Goal: Task Accomplishment & Management: Use online tool/utility

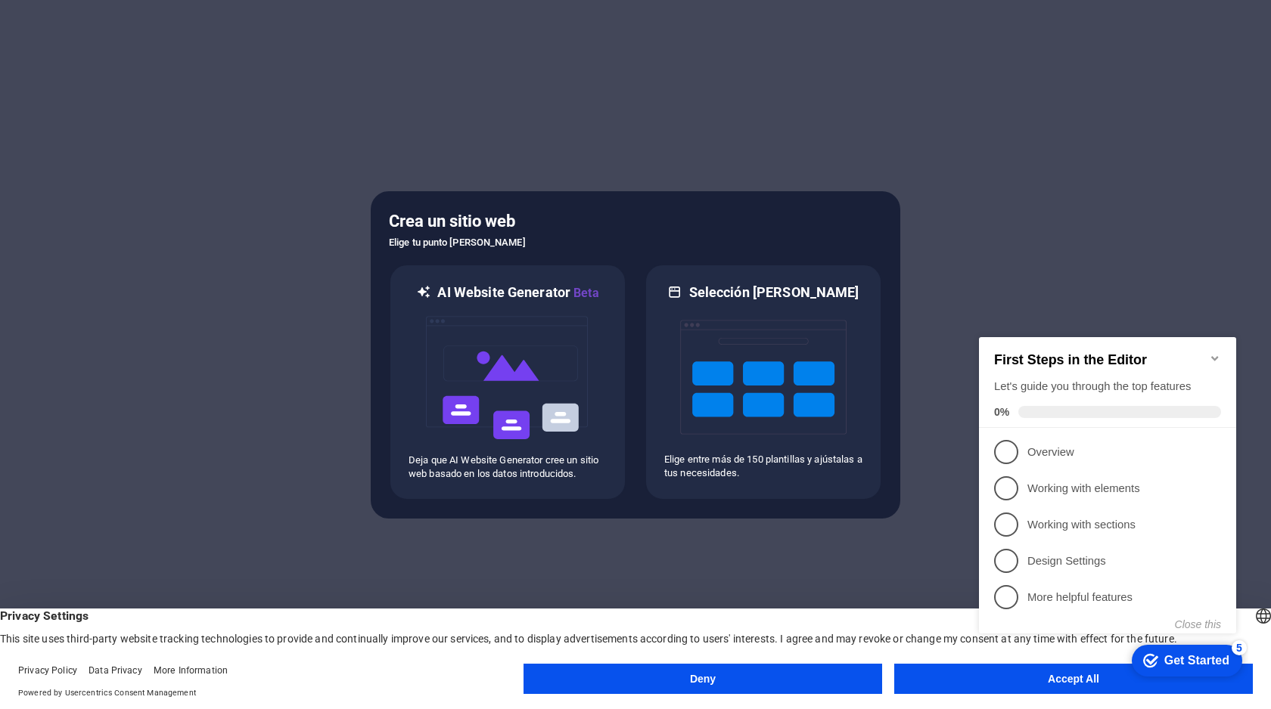
click at [1221, 350] on div "First Steps in the Editor Let's guide you through the top features 0%" at bounding box center [1107, 382] width 257 height 91
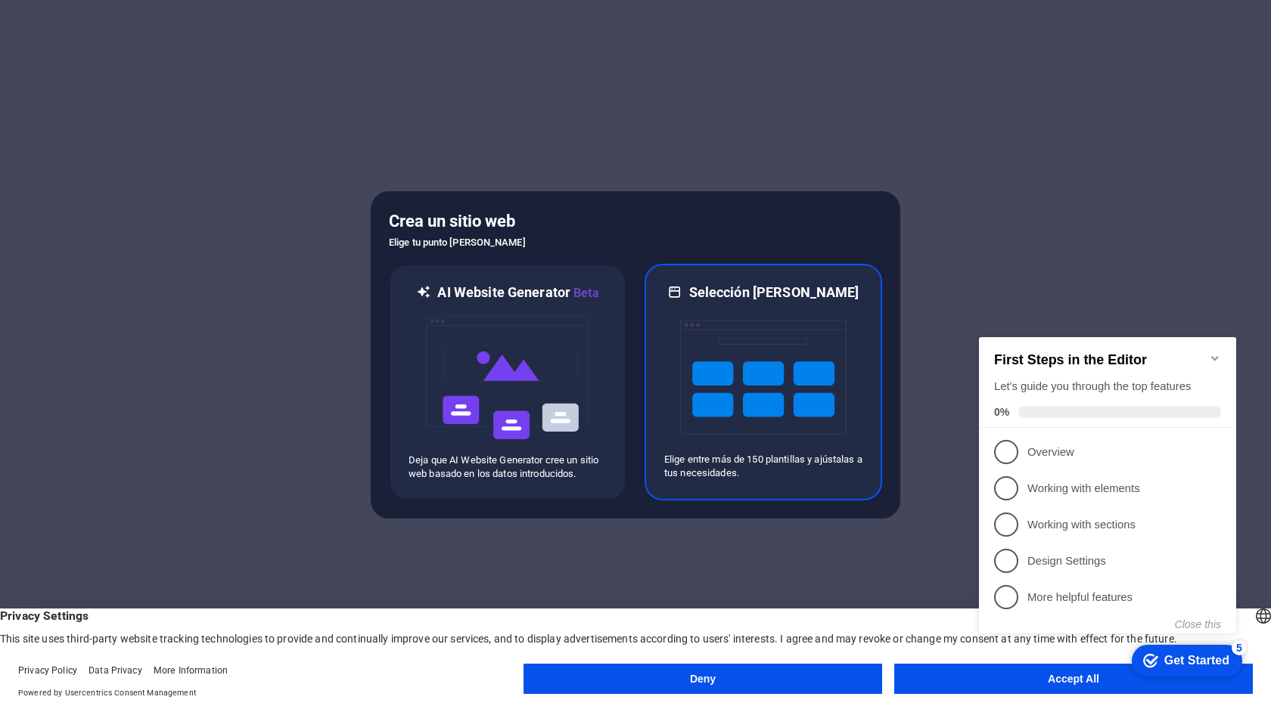
click at [751, 362] on img at bounding box center [763, 377] width 166 height 151
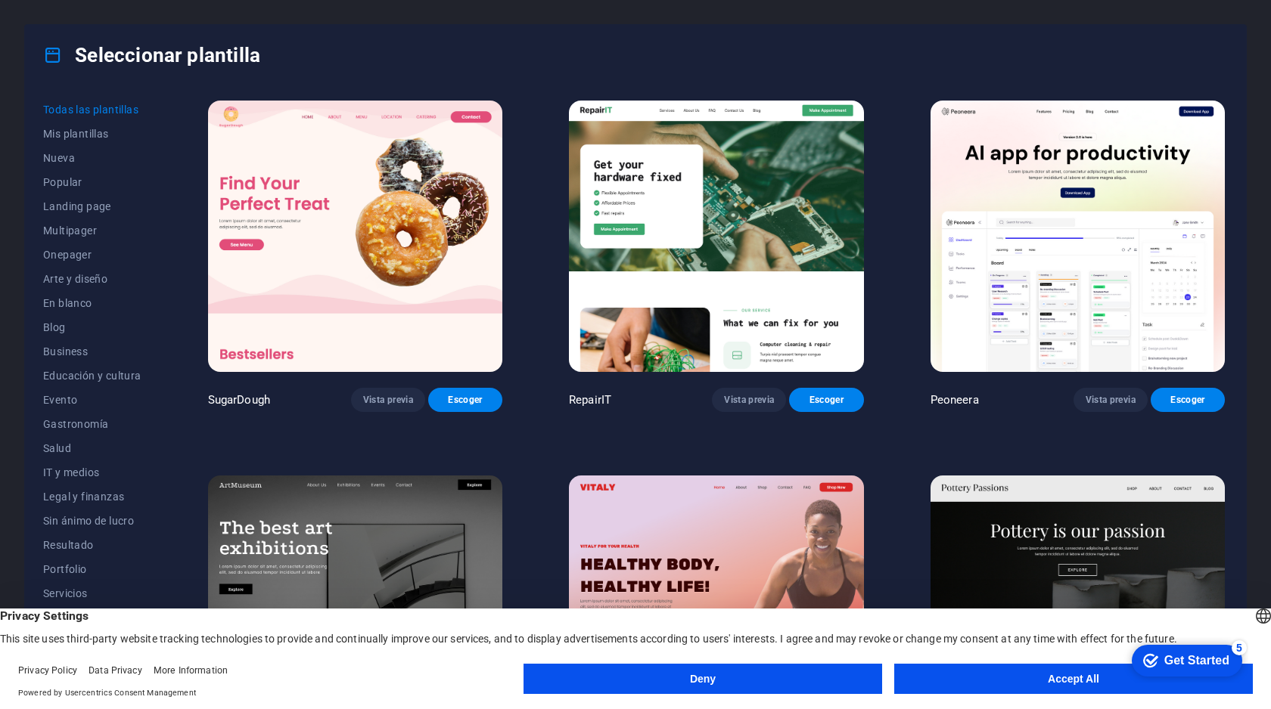
click at [964, 673] on button "Accept All" at bounding box center [1073, 679] width 358 height 30
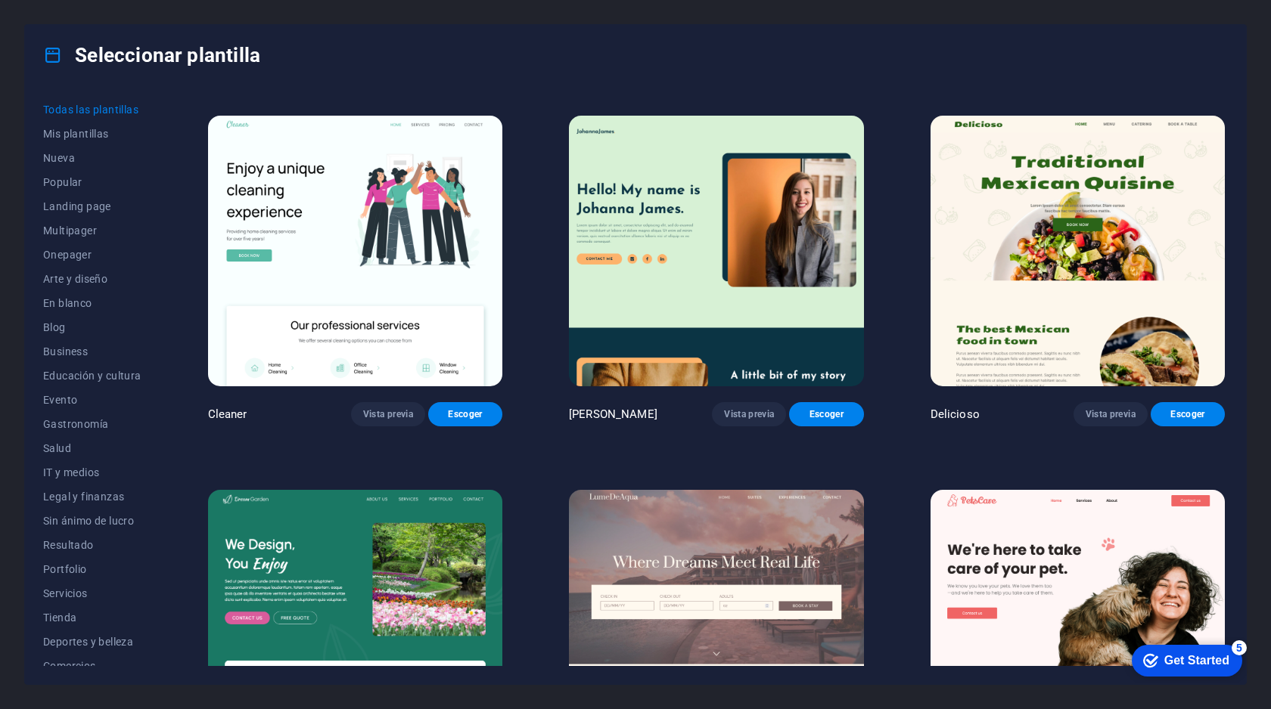
scroll to position [3001, 0]
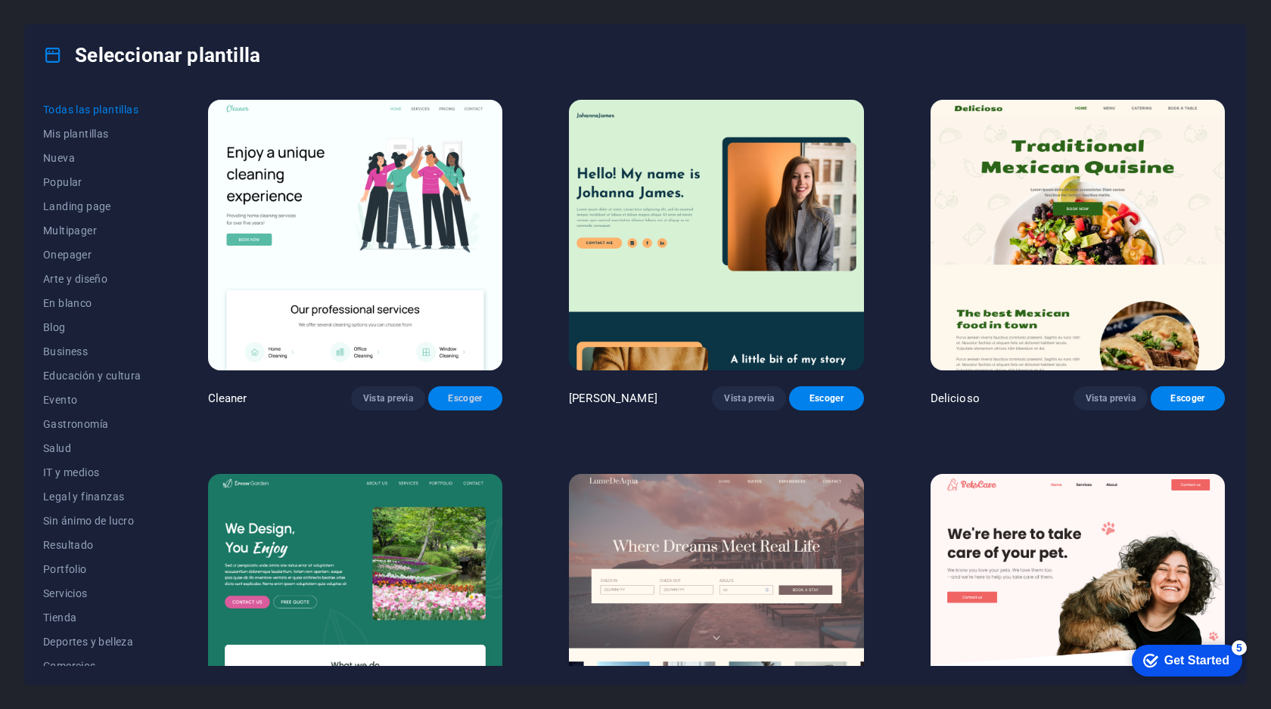
click at [455, 393] on span "Escoger" at bounding box center [465, 399] width 50 height 12
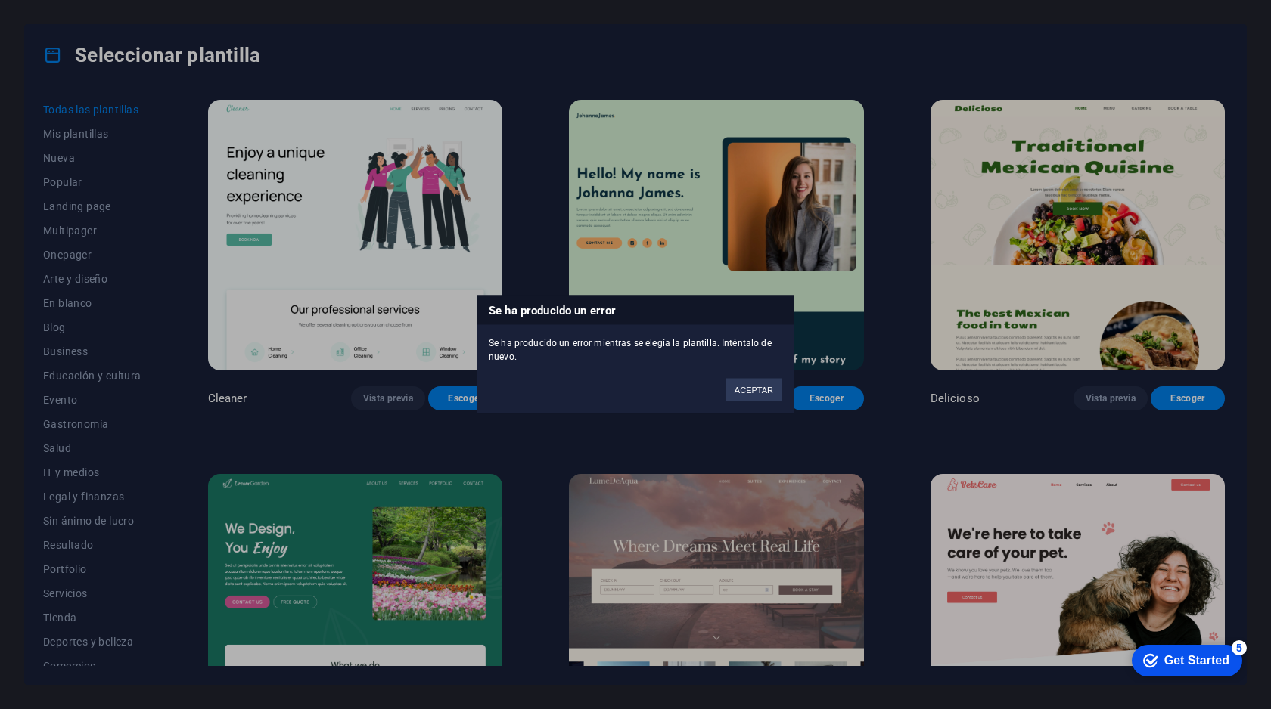
scroll to position [2224, 0]
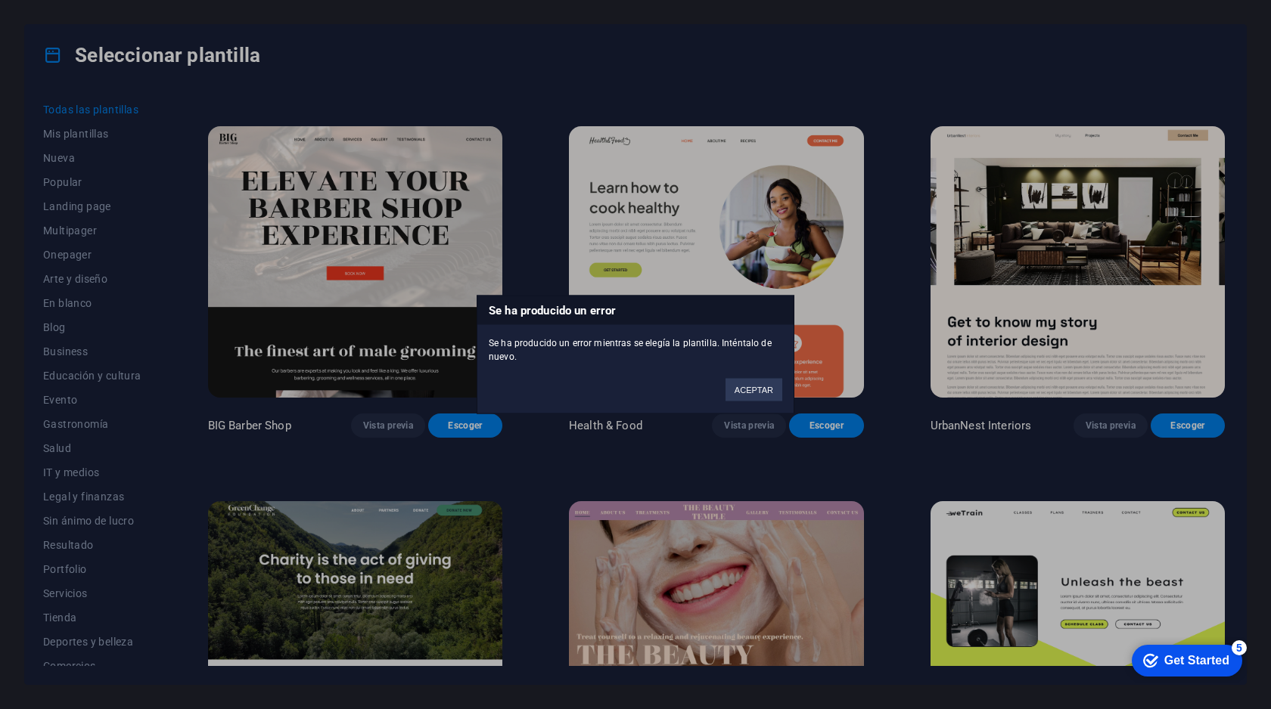
click at [771, 44] on div "Se ha producido un error Se ha producido un error mientras se elegía la plantil…" at bounding box center [635, 354] width 1271 height 709
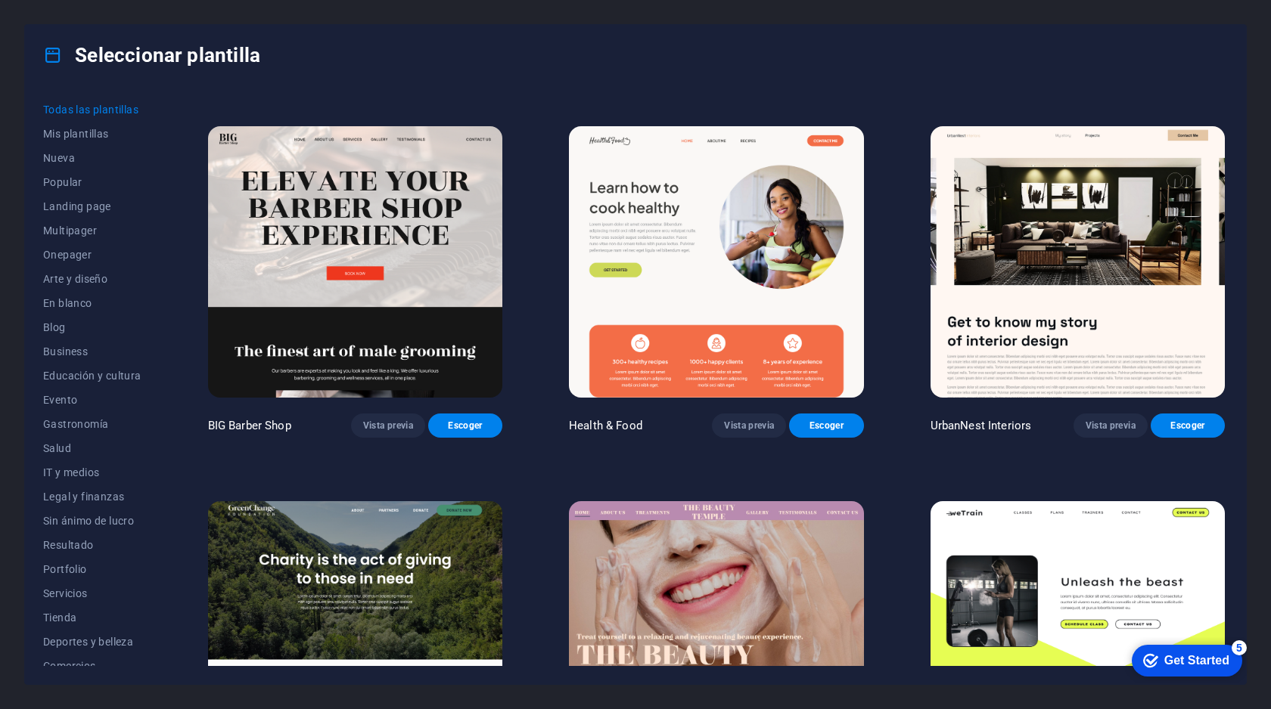
drag, startPoint x: 806, startPoint y: 478, endPoint x: 902, endPoint y: 456, distance: 98.5
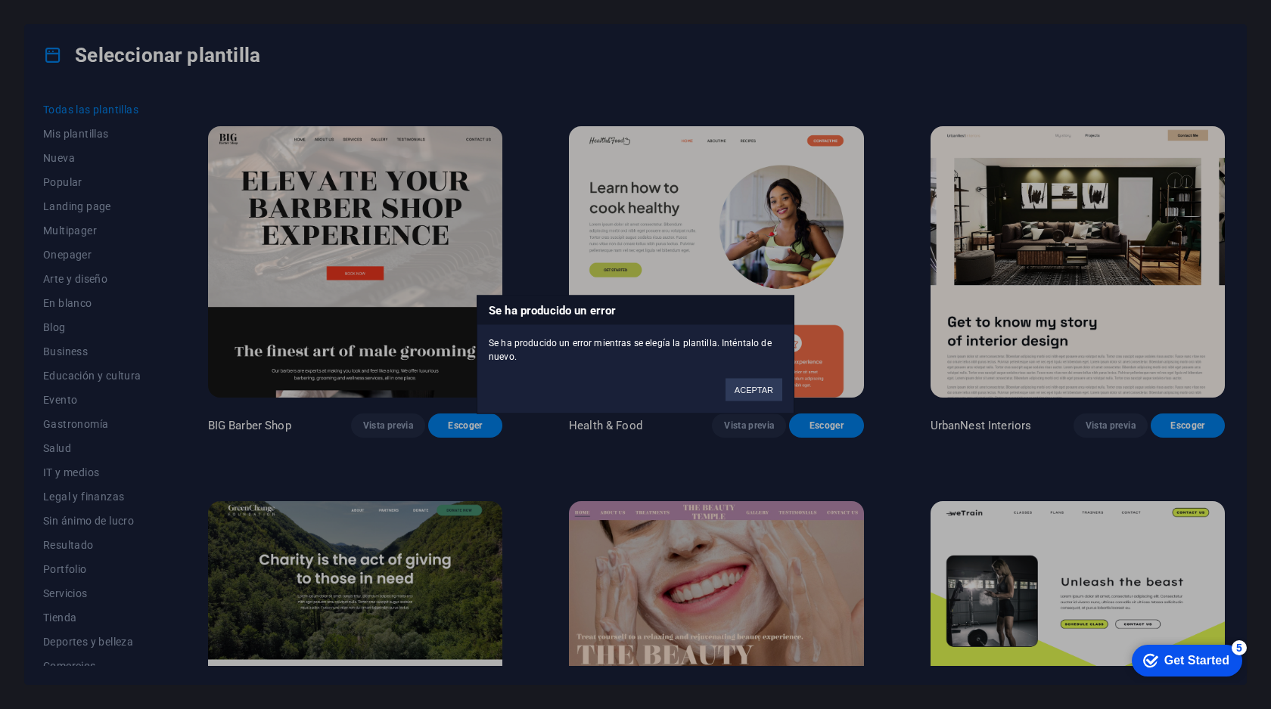
click at [765, 393] on button "ACEPTAR" at bounding box center [753, 390] width 57 height 23
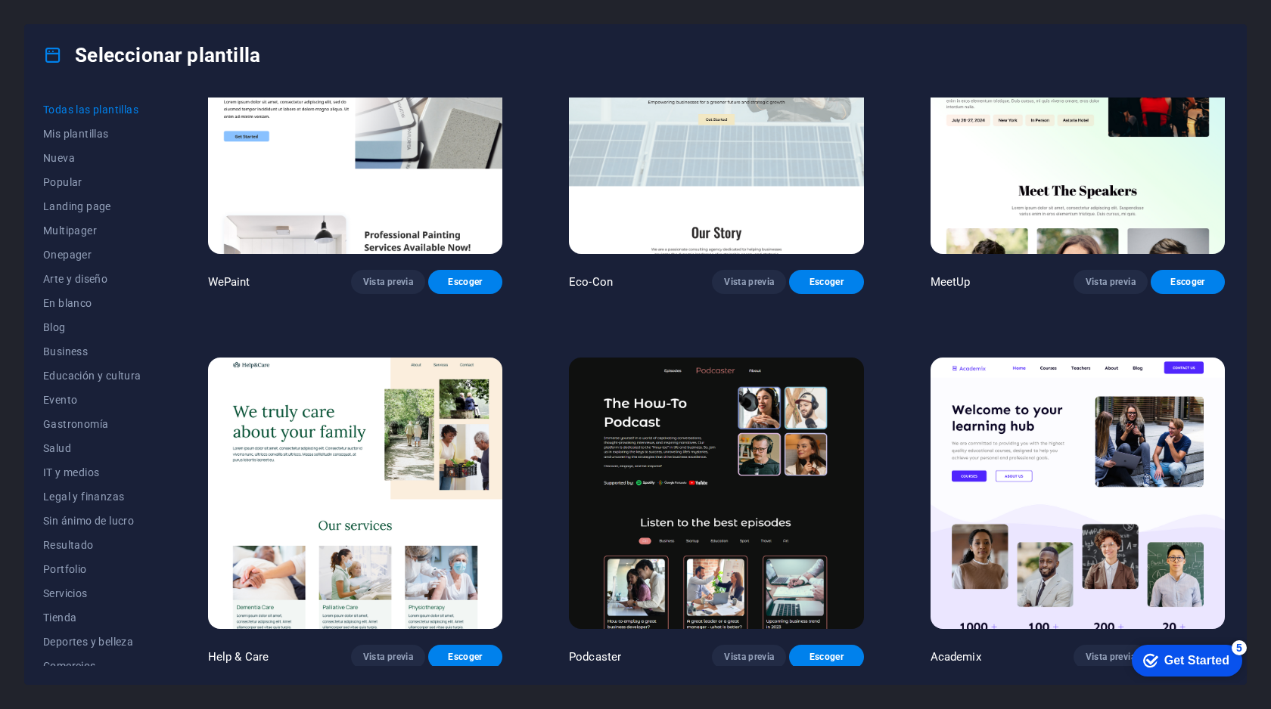
scroll to position [1618, 0]
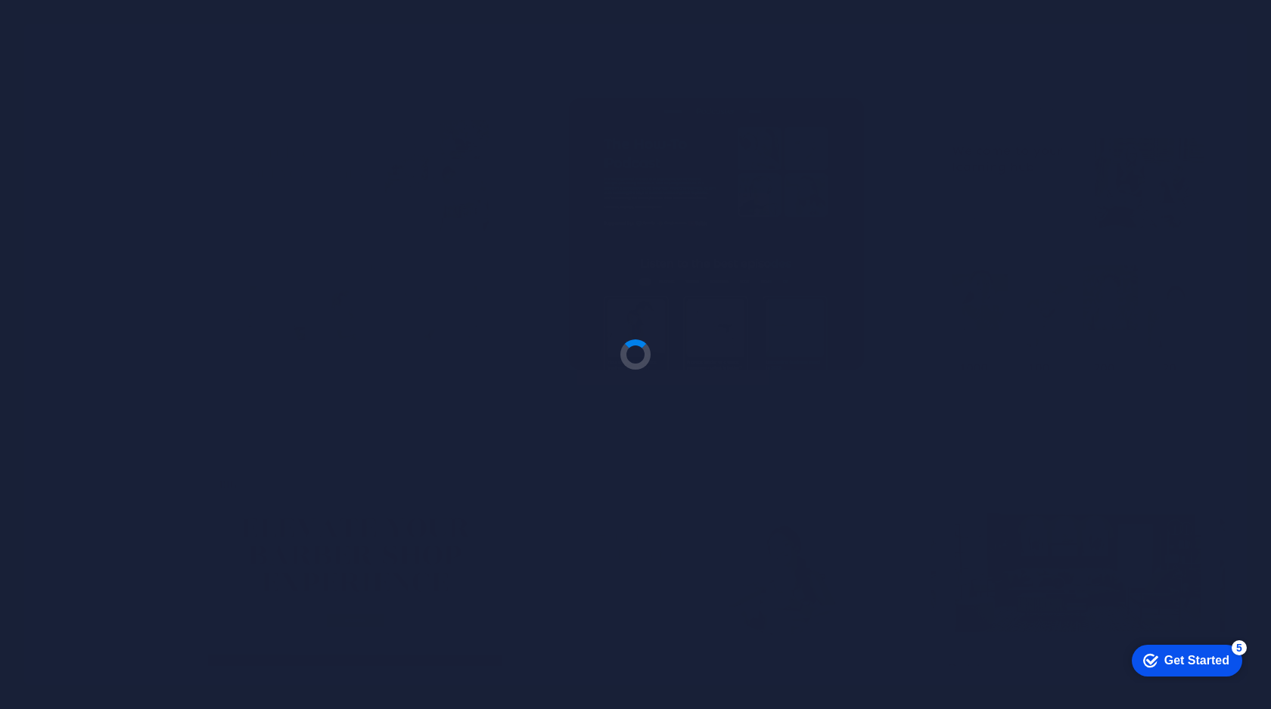
scroll to position [2136, 0]
